Goal: Task Accomplishment & Management: Complete application form

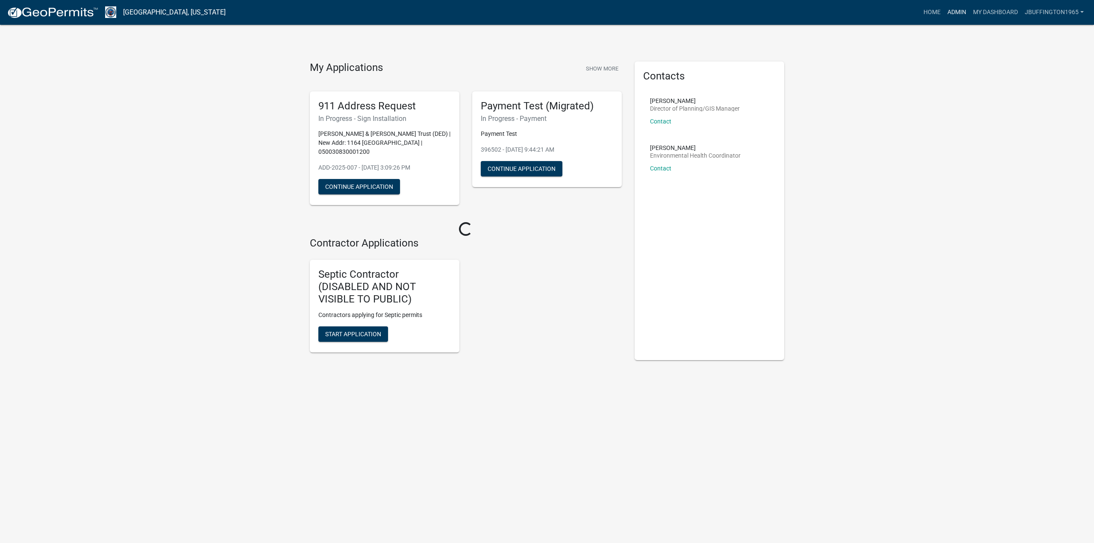
click at [960, 13] on link "Admin" at bounding box center [957, 12] width 26 height 16
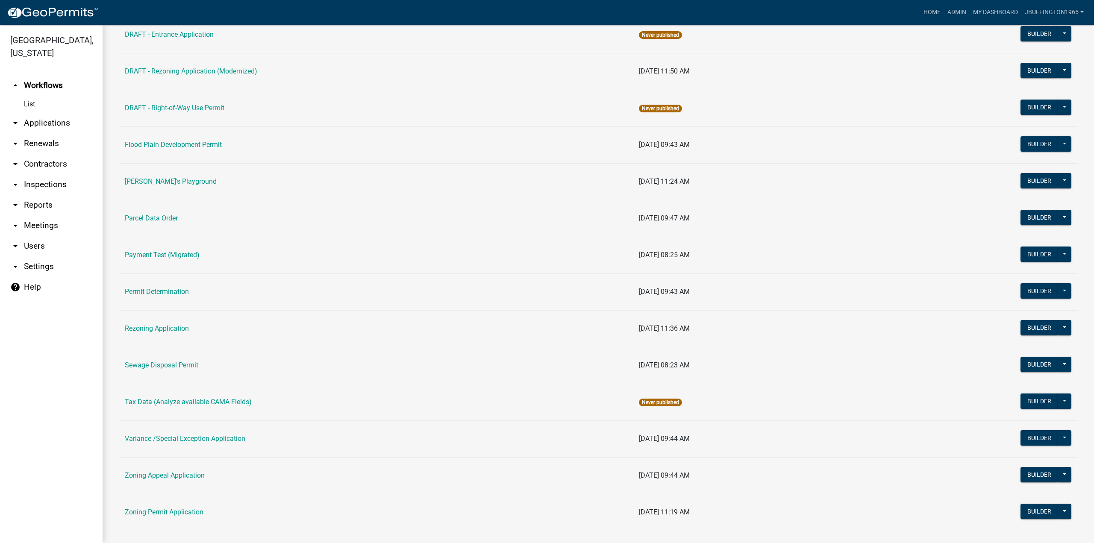
scroll to position [251, 0]
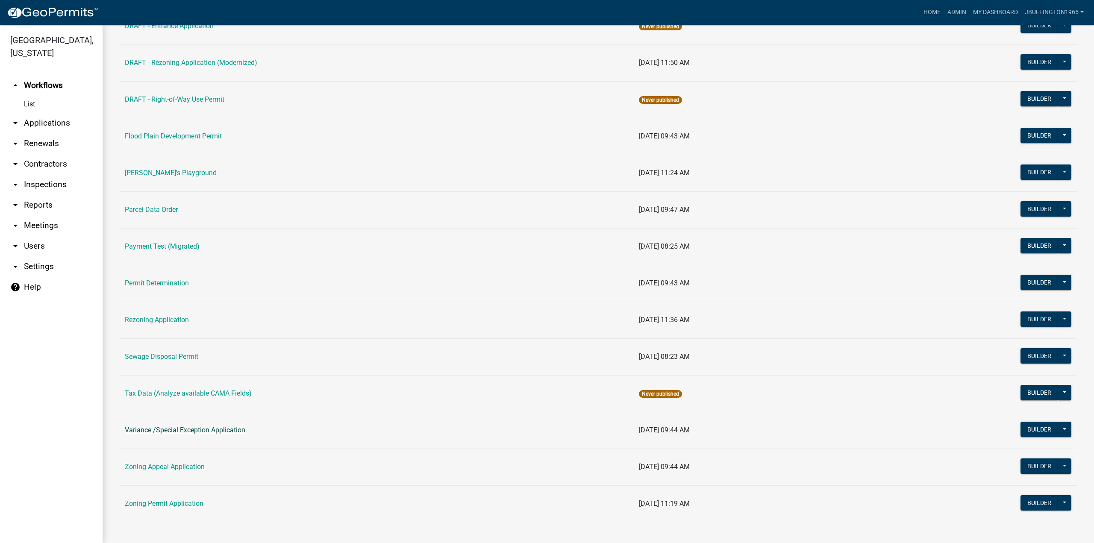
click at [171, 431] on link "Variance /Special Exception Application" at bounding box center [185, 430] width 121 height 8
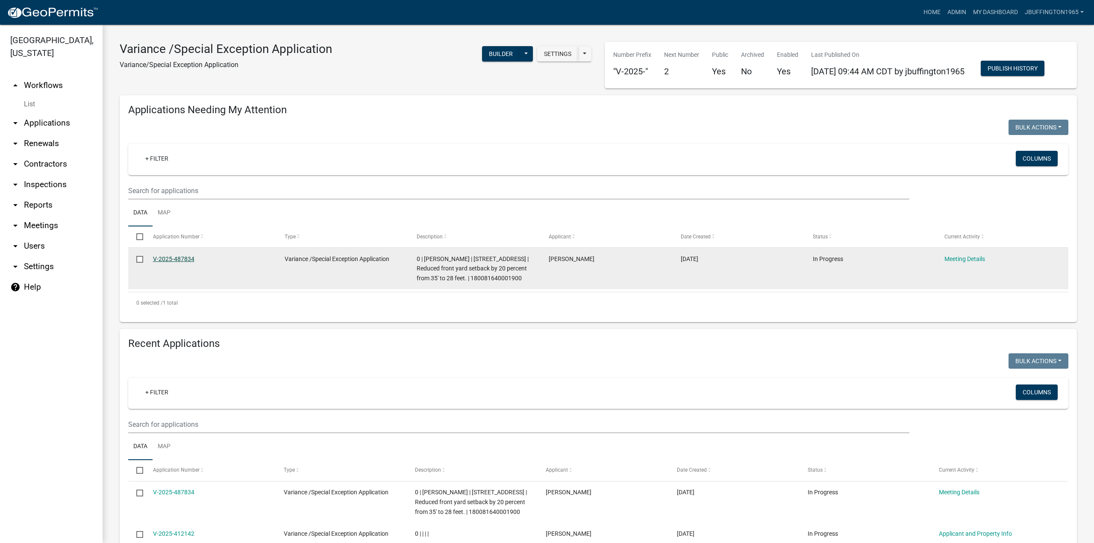
click at [171, 262] on link "V-2025-487834" at bounding box center [173, 259] width 41 height 7
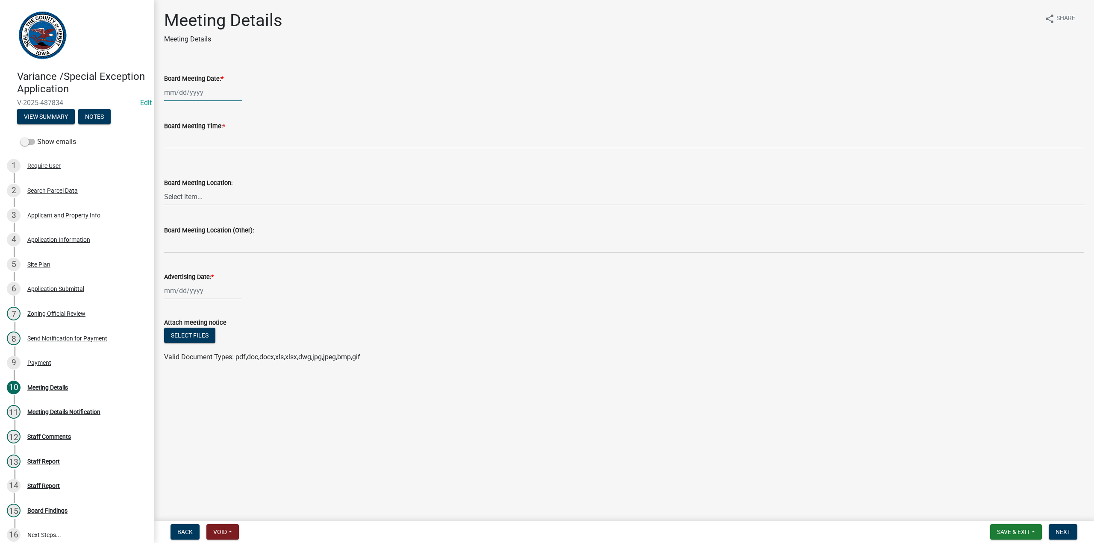
click at [180, 98] on div at bounding box center [203, 93] width 78 height 18
select select "10"
select select "2025"
click at [186, 177] on div "21" at bounding box center [187, 179] width 14 height 14
type input "[DATE]"
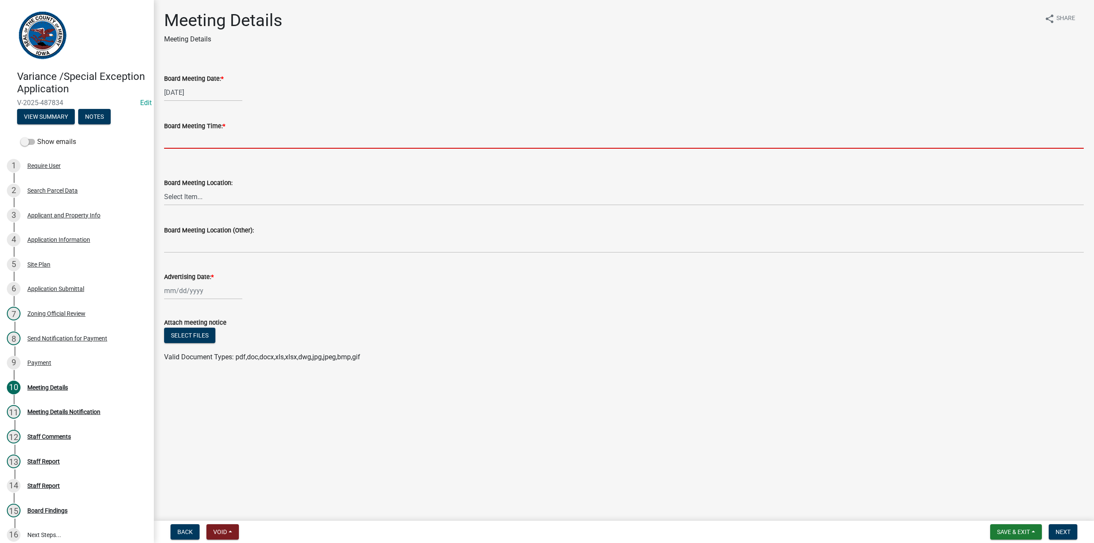
click at [184, 142] on input "Board Meeting Time: *" at bounding box center [624, 140] width 920 height 18
type input "4:00 PM"
click at [189, 197] on select "Select Item... in the 2nd Floor Meeting Room at the [GEOGRAPHIC_DATA]" at bounding box center [624, 197] width 920 height 18
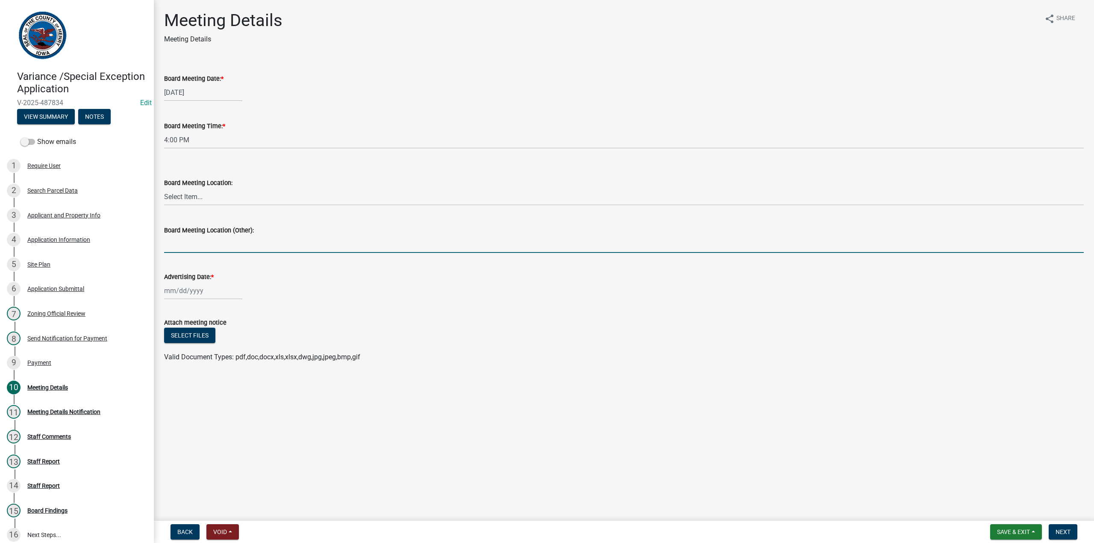
click at [184, 246] on input "Board Meeting Location (Other):" at bounding box center [624, 245] width 920 height 18
type input "Board of Supervisors Office"
click at [198, 295] on div at bounding box center [203, 291] width 78 height 18
select select "10"
select select "2025"
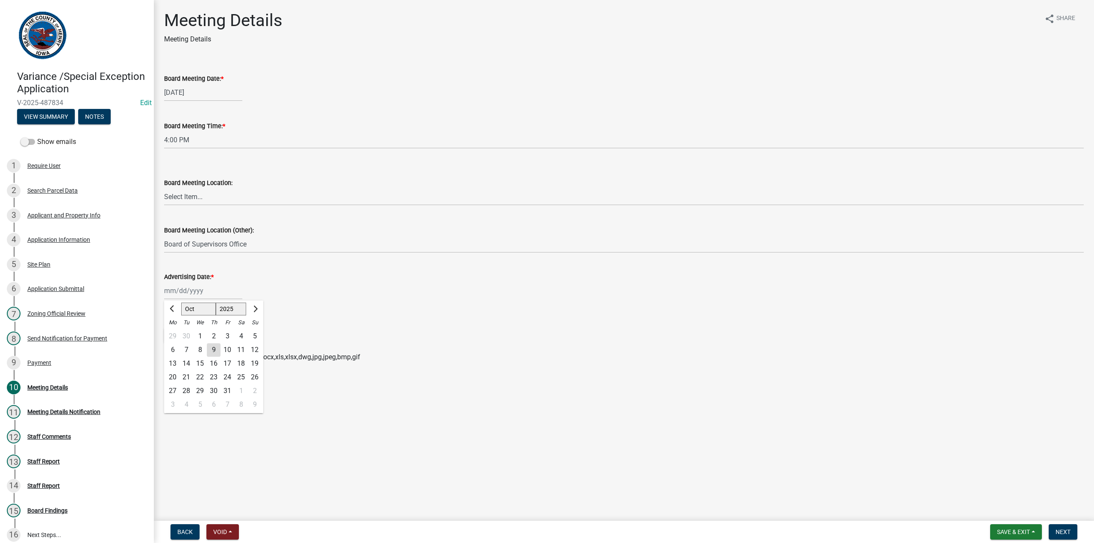
click at [215, 351] on div "9" at bounding box center [214, 350] width 14 height 14
type input "[DATE]"
click at [195, 335] on button "Select files" at bounding box center [189, 335] width 51 height 15
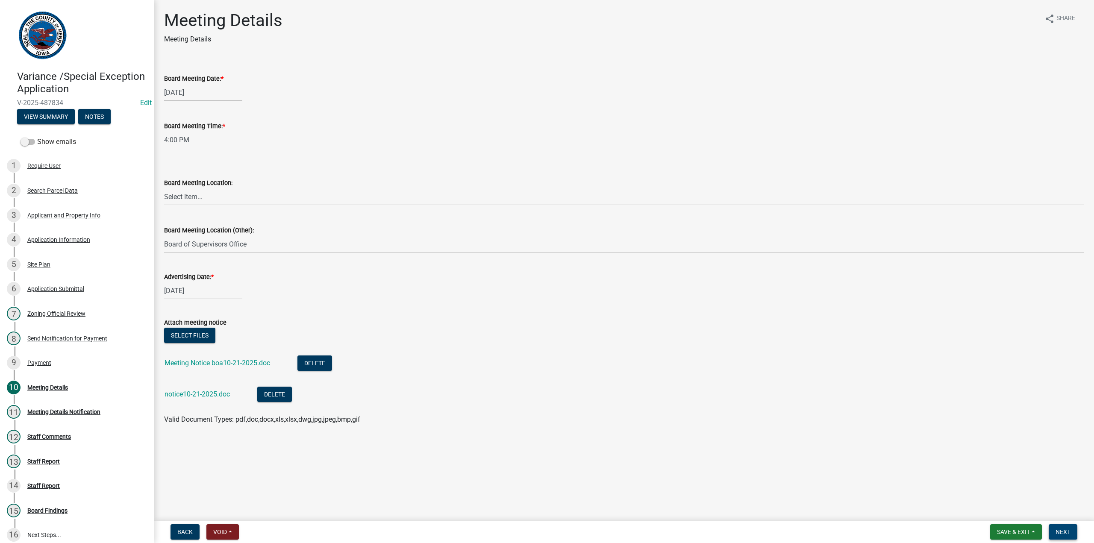
click at [1068, 532] on span "Next" at bounding box center [1063, 532] width 15 height 7
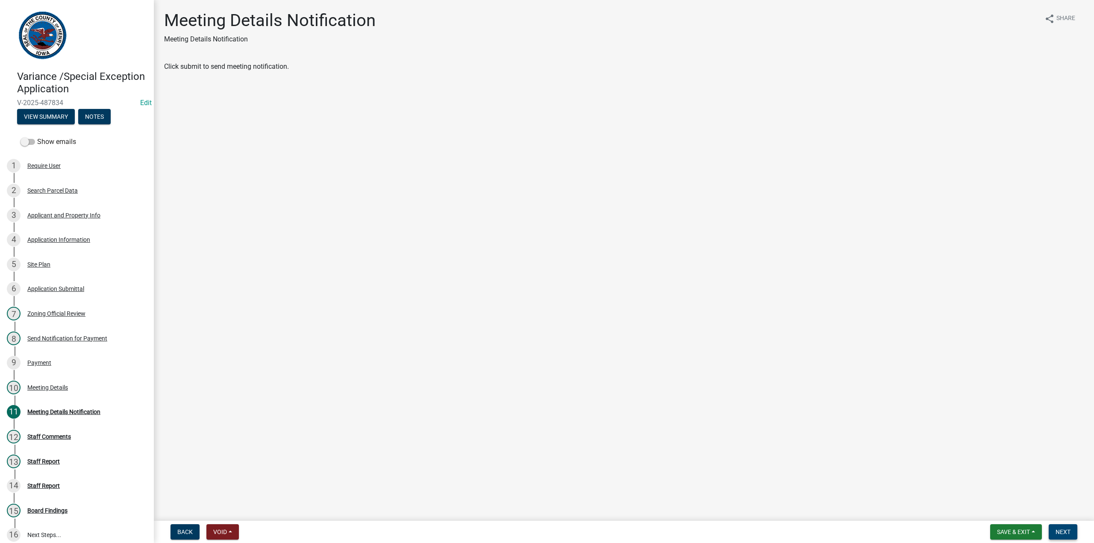
click at [1069, 535] on span "Next" at bounding box center [1063, 532] width 15 height 7
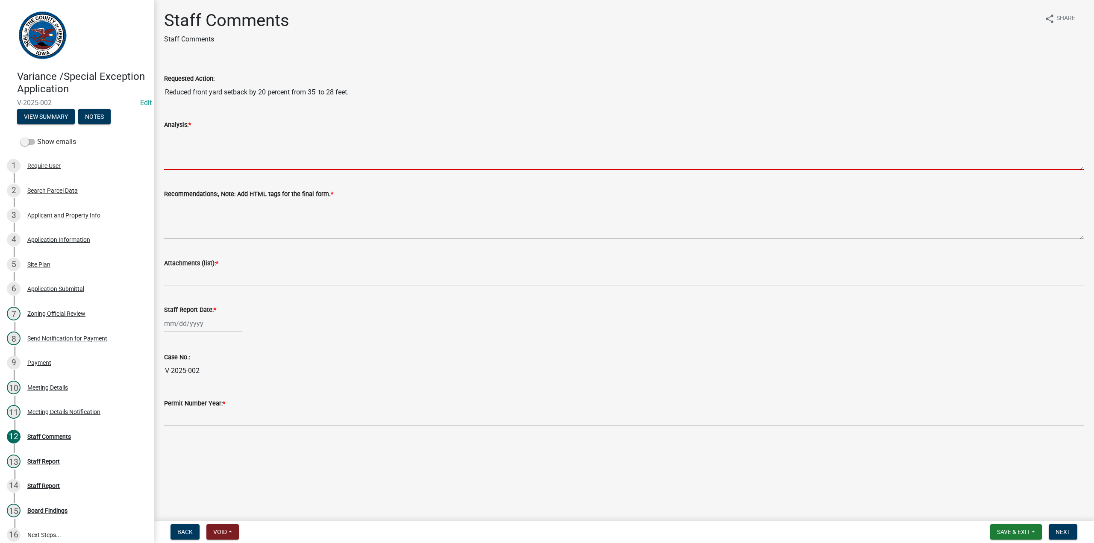
click at [177, 139] on textarea "Analysis: *" at bounding box center [624, 150] width 920 height 40
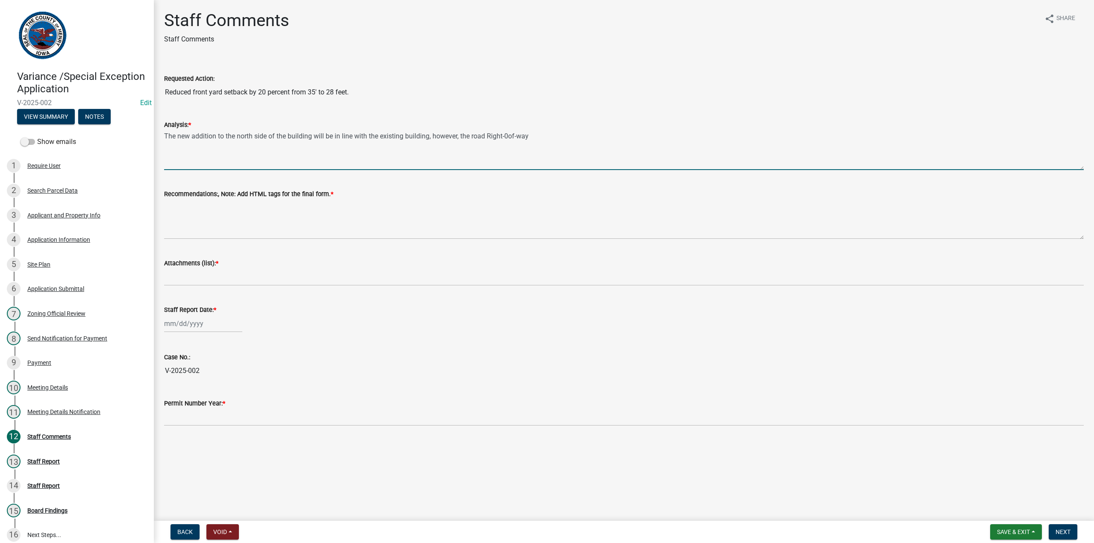
click at [509, 138] on textarea "The new addition to the north side of the building will be in line with the exi…" at bounding box center [624, 150] width 920 height 40
click at [561, 135] on textarea "The new addition to the north side of the building will be in line with the exi…" at bounding box center [624, 150] width 920 height 40
type textarea "The new addition to the north side of the building will be in line with the exi…"
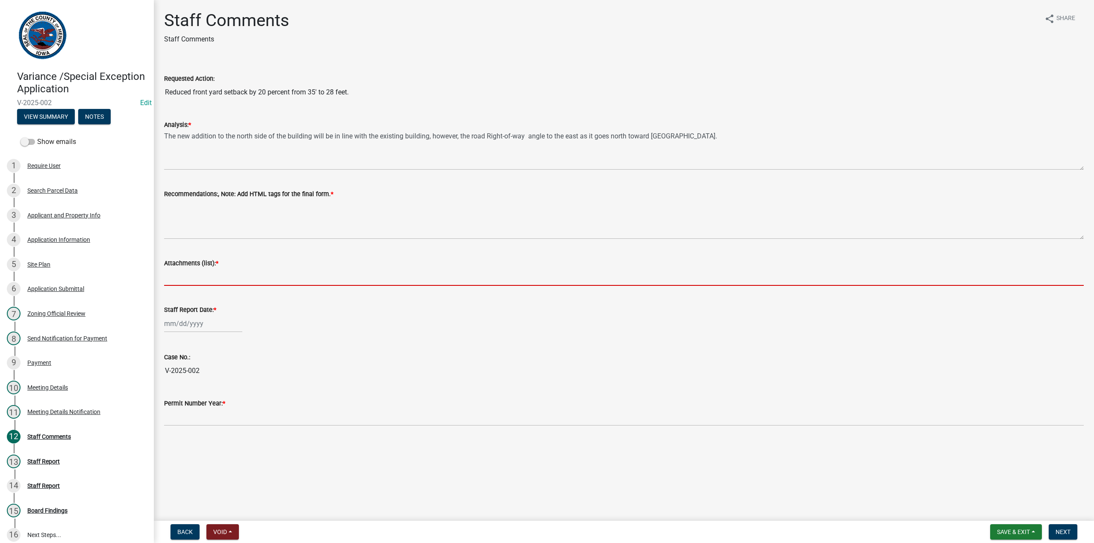
click at [198, 273] on input "Attachments (list): *" at bounding box center [624, 277] width 920 height 18
type input "minutes"
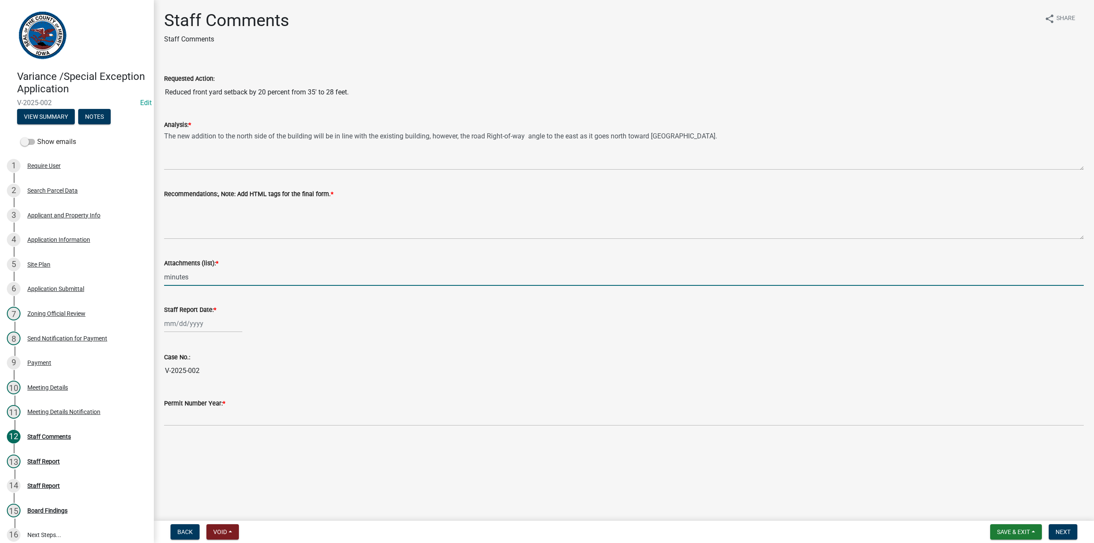
select select "10"
select select "2025"
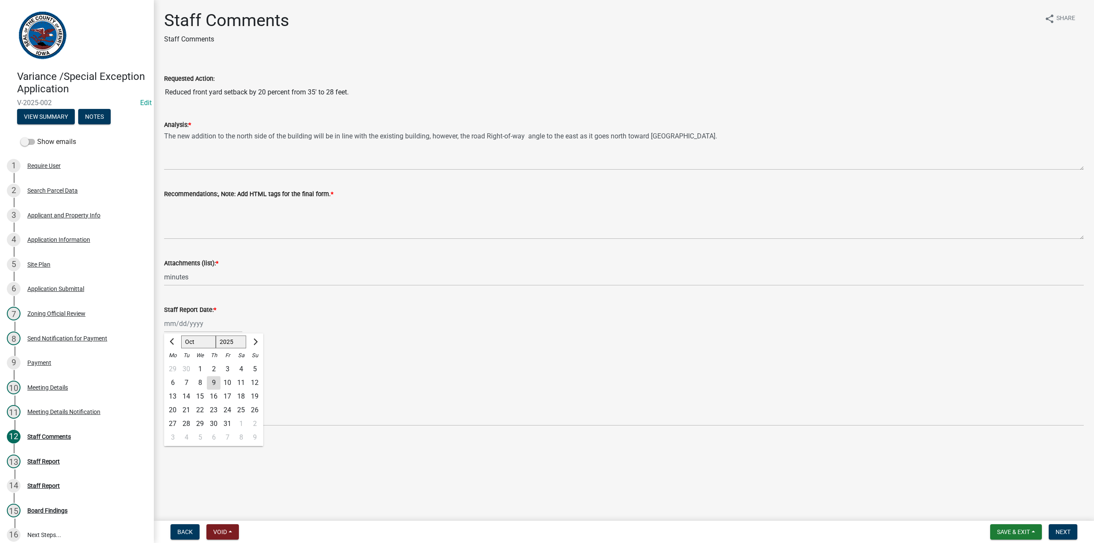
click at [172, 322] on div "[PERSON_NAME] Feb Mar Apr [PERSON_NAME][DATE] Oct Nov [DATE] 1526 1527 1528 152…" at bounding box center [203, 324] width 78 height 18
click at [280, 350] on div "Case No.: V-2025-002" at bounding box center [624, 359] width 920 height 39
click at [195, 321] on div at bounding box center [203, 324] width 78 height 18
select select "10"
select select "2025"
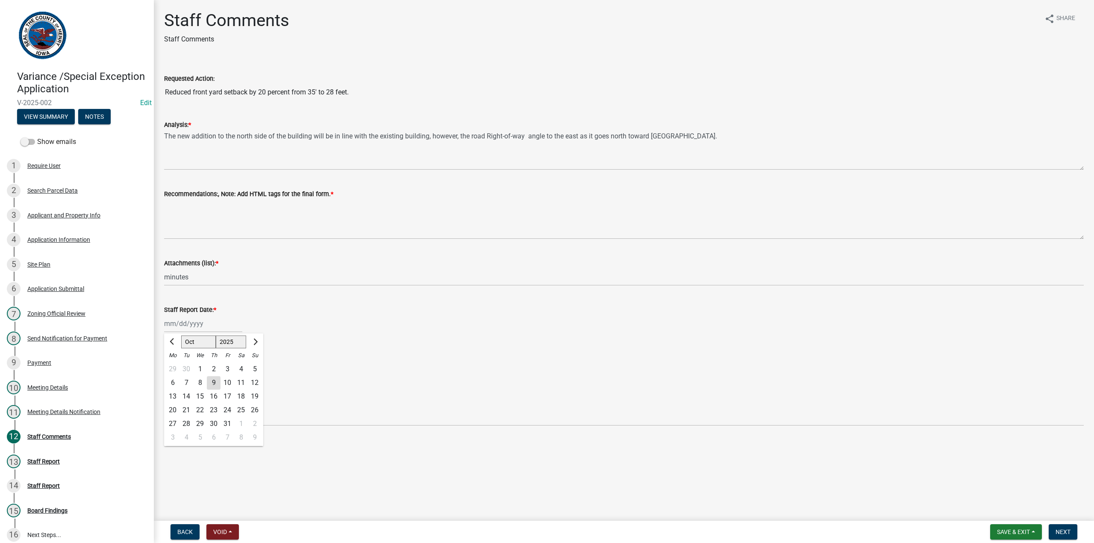
click at [169, 363] on div "29" at bounding box center [173, 370] width 14 height 14
type input "[DATE]"
select select "9"
select select "2025"
click at [194, 323] on div "[DATE] [PERSON_NAME] Apr May Jun [DATE] Aug Sep Oct Nov [DATE] 1526 1527 1528 1…" at bounding box center [203, 324] width 78 height 18
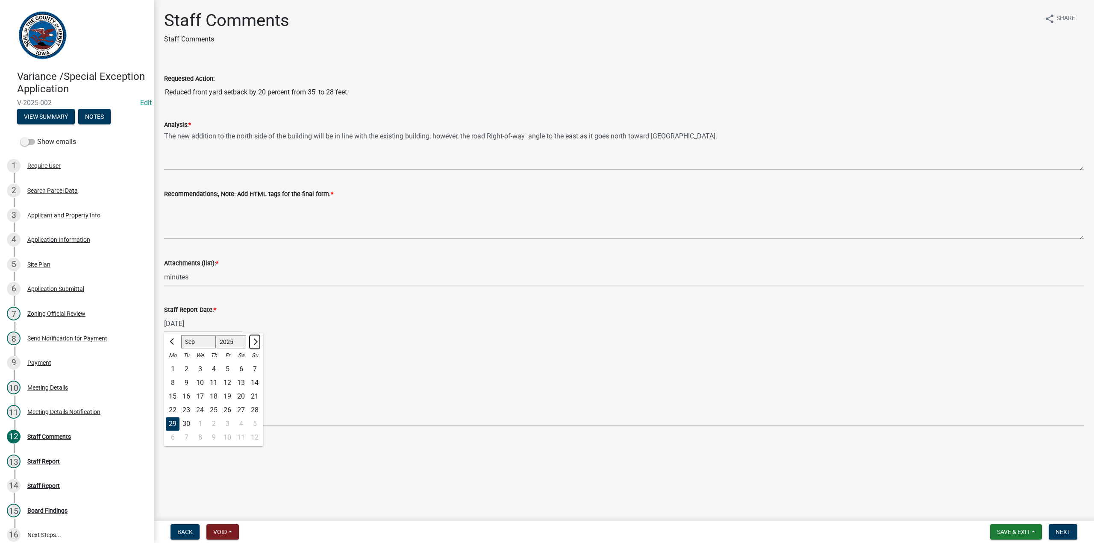
click at [256, 342] on span "Next month" at bounding box center [254, 342] width 6 height 6
select select "10"
click at [214, 382] on div "9" at bounding box center [214, 383] width 14 height 14
type input "[DATE]"
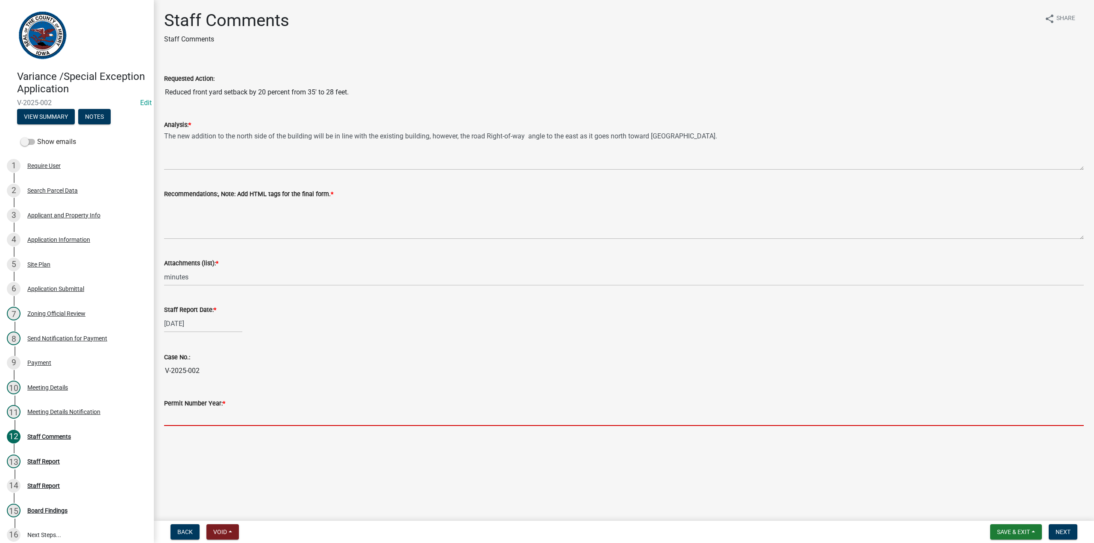
click at [189, 415] on input "text" at bounding box center [624, 418] width 920 height 18
type input "2025"
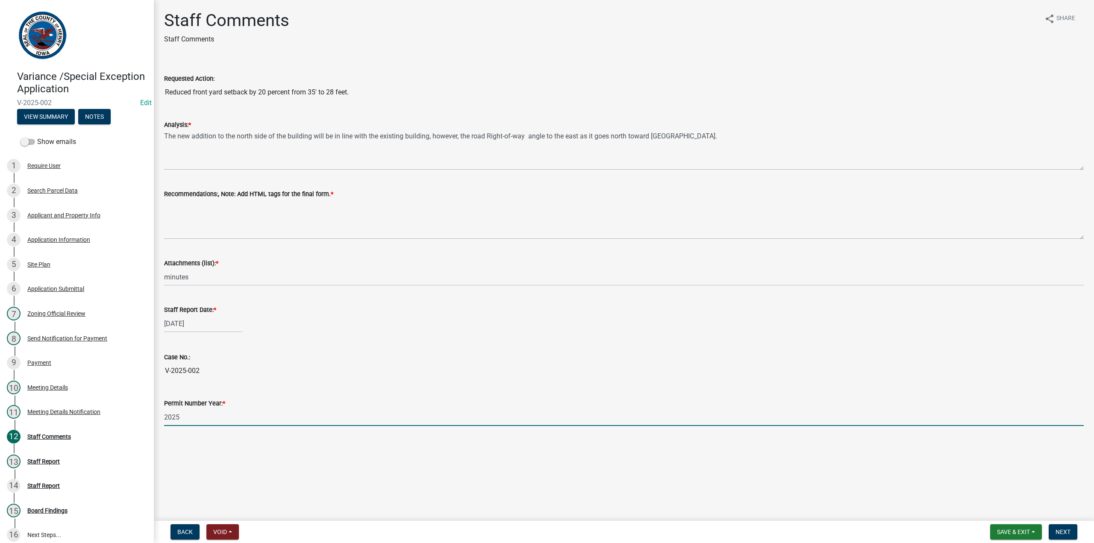
click at [266, 321] on div "[DATE]" at bounding box center [624, 324] width 920 height 18
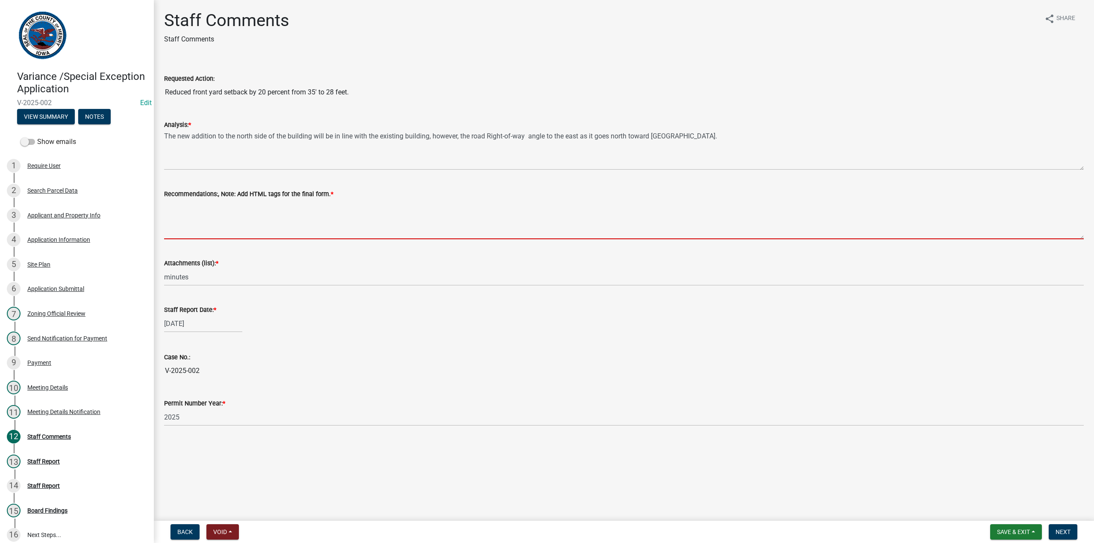
click at [171, 212] on textarea "Recommendations:, Note: Add HTML tags for the final form. *" at bounding box center [624, 219] width 920 height 40
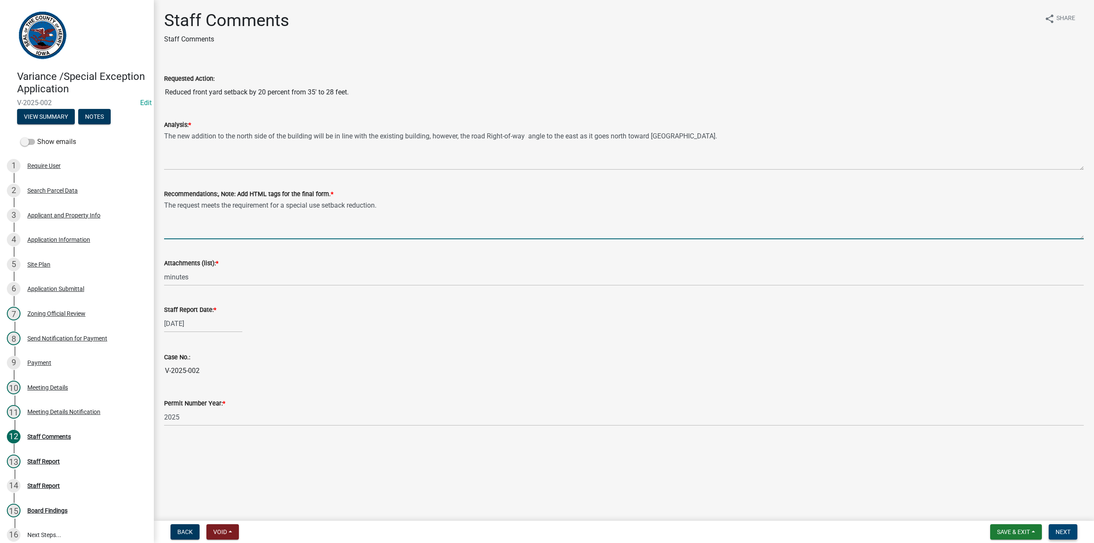
type textarea "The request meets the requirement for a special use setback reduction."
click at [1063, 533] on span "Next" at bounding box center [1063, 532] width 15 height 7
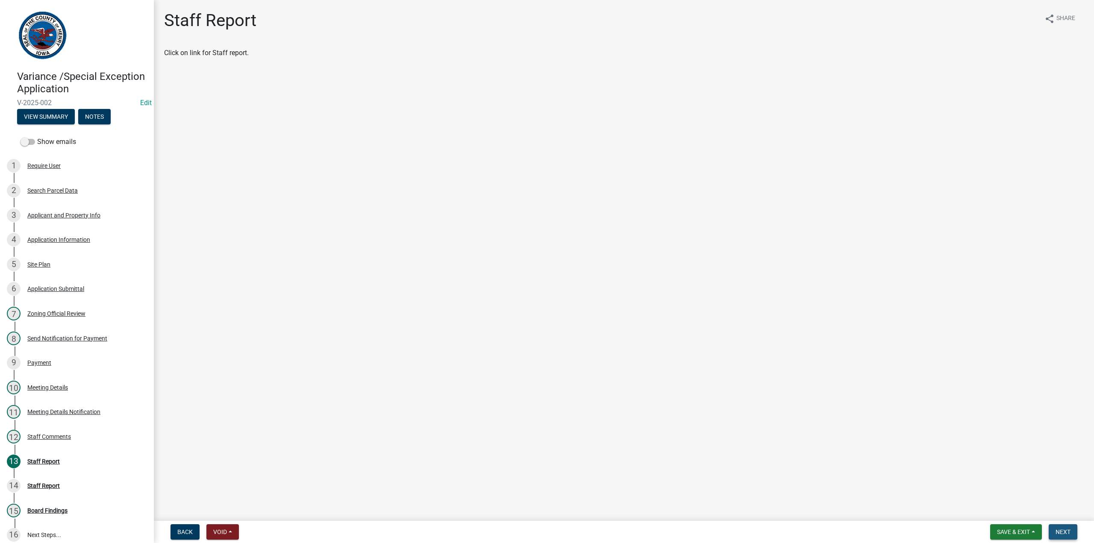
click at [1063, 533] on span "Next" at bounding box center [1063, 532] width 15 height 7
click at [204, 53] on link "Staff Report.pdf" at bounding box center [188, 53] width 49 height 8
